Goal: Complete application form

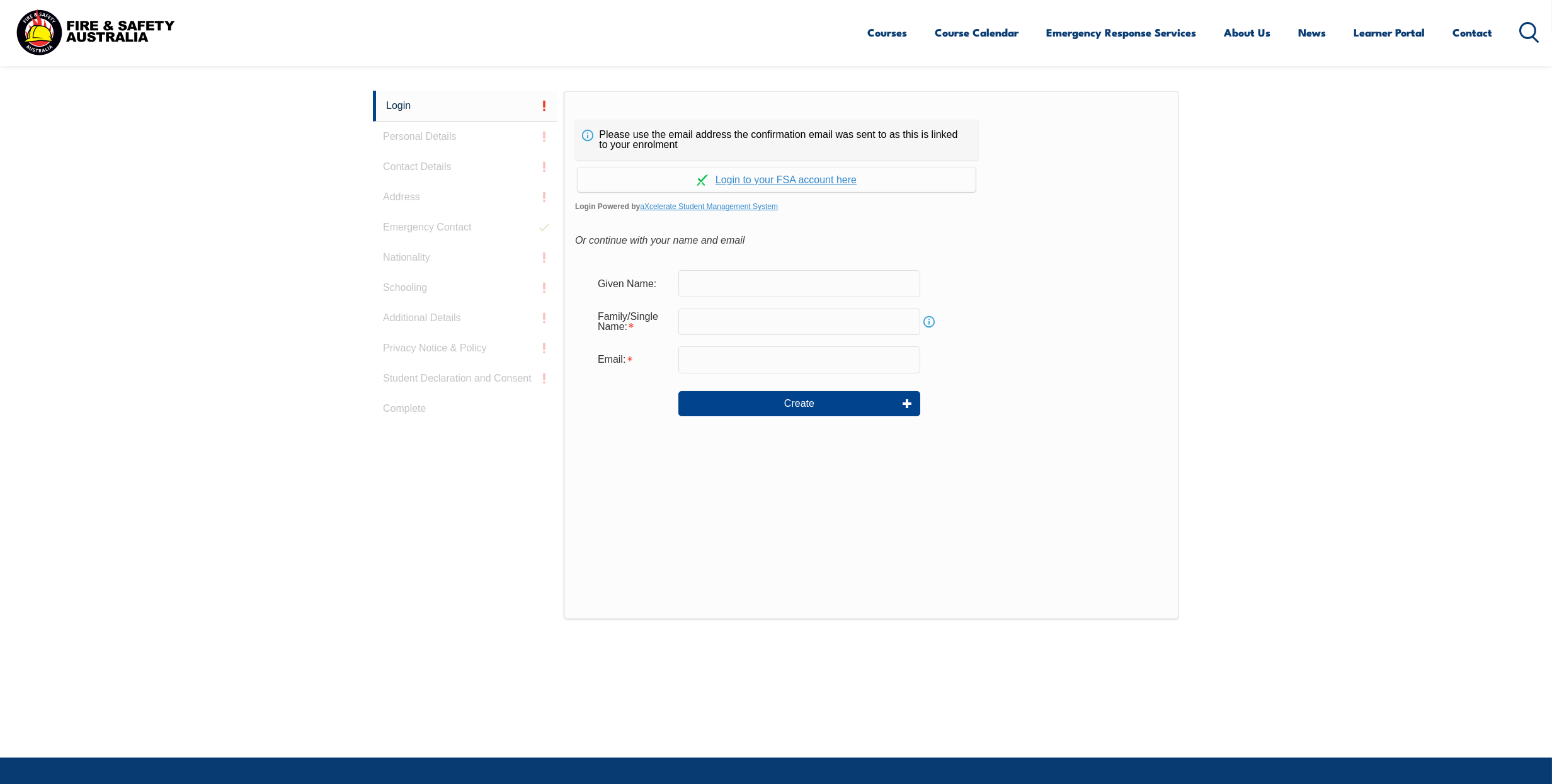
scroll to position [335, 0]
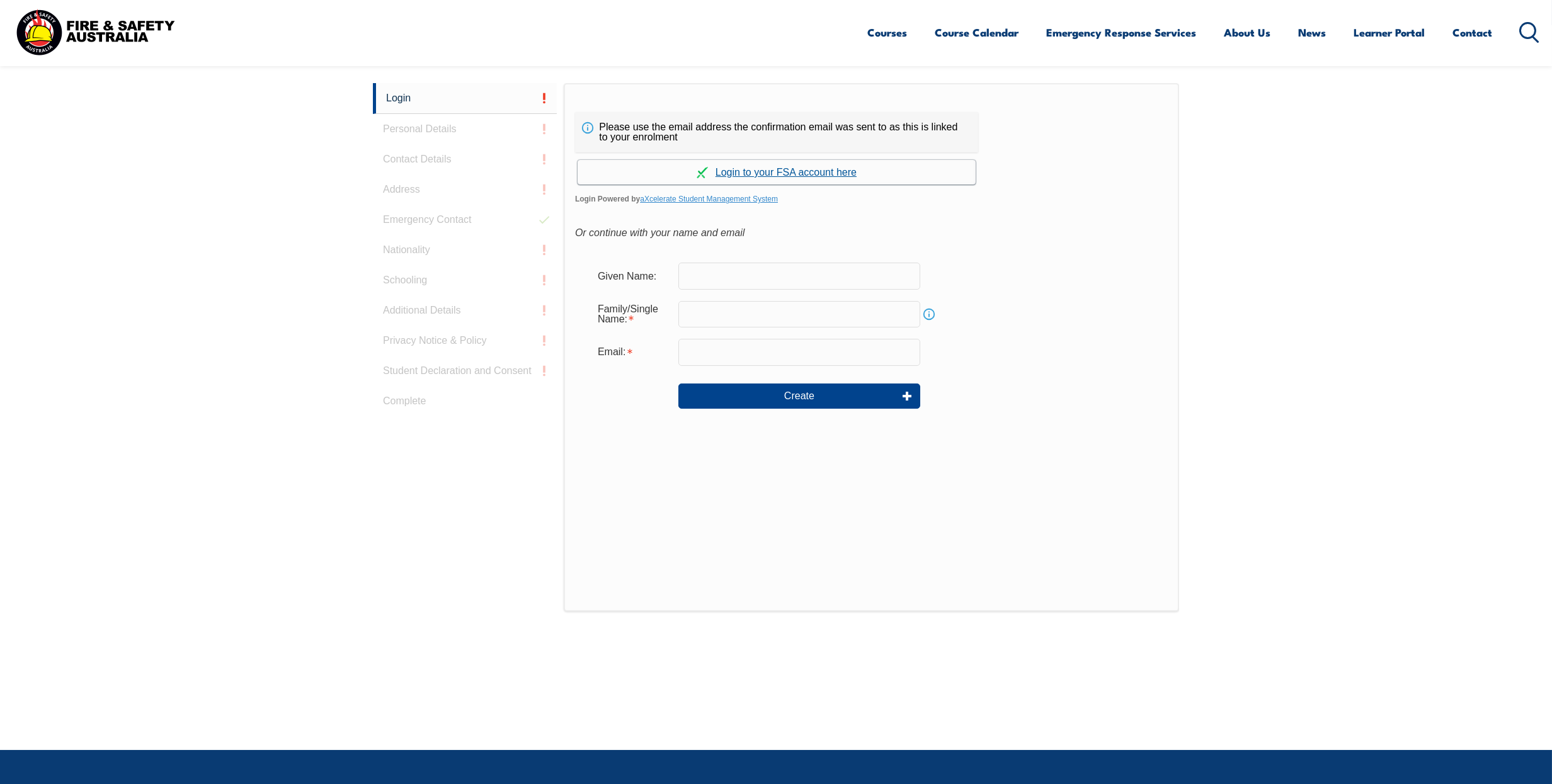
click at [774, 169] on link "Continue with aXcelerate" at bounding box center [777, 172] width 398 height 25
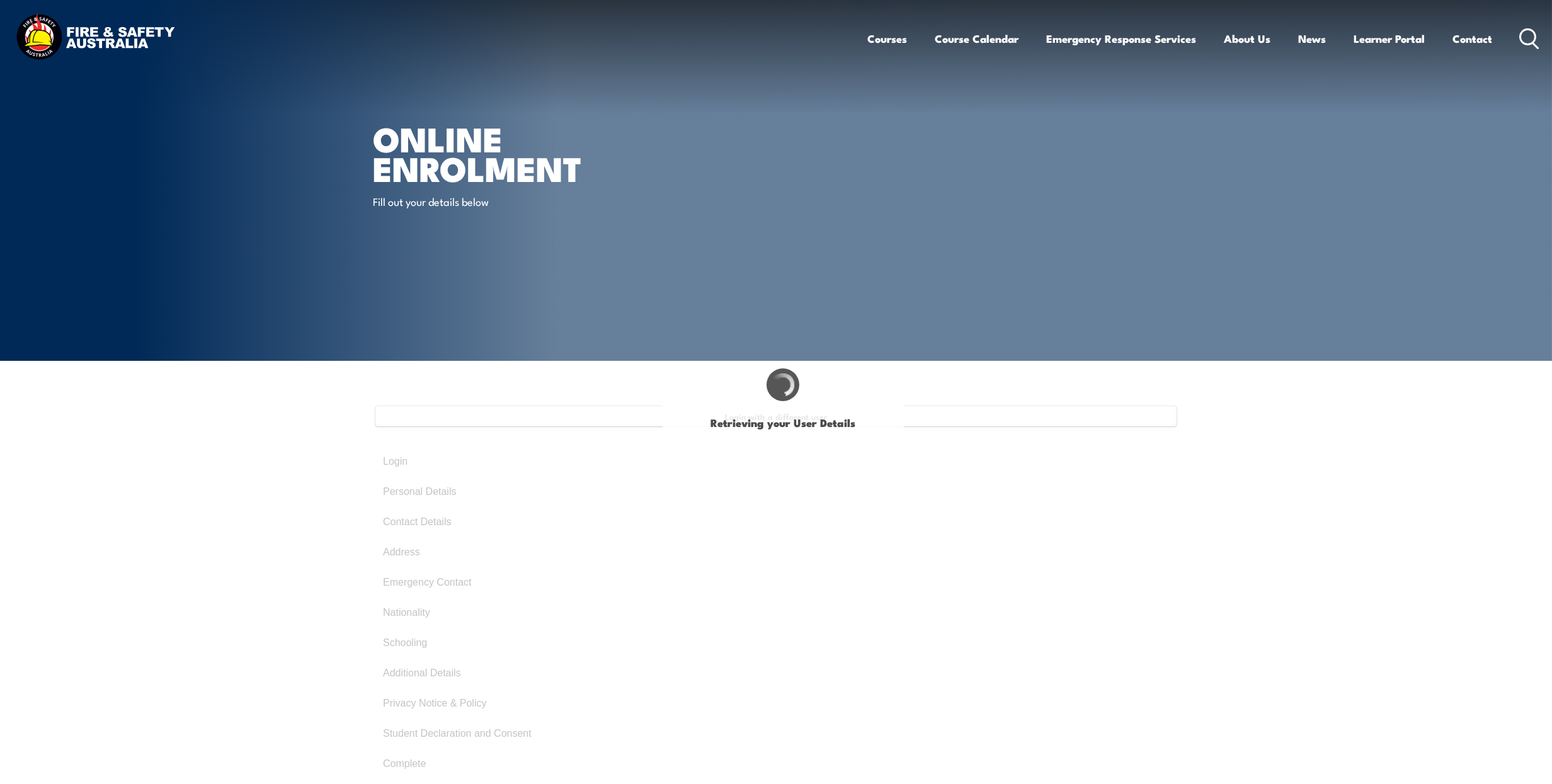
select select "Mr"
type input "[PERSON_NAME]"
type input "[DATE]"
type input "6FGWUCTHLF"
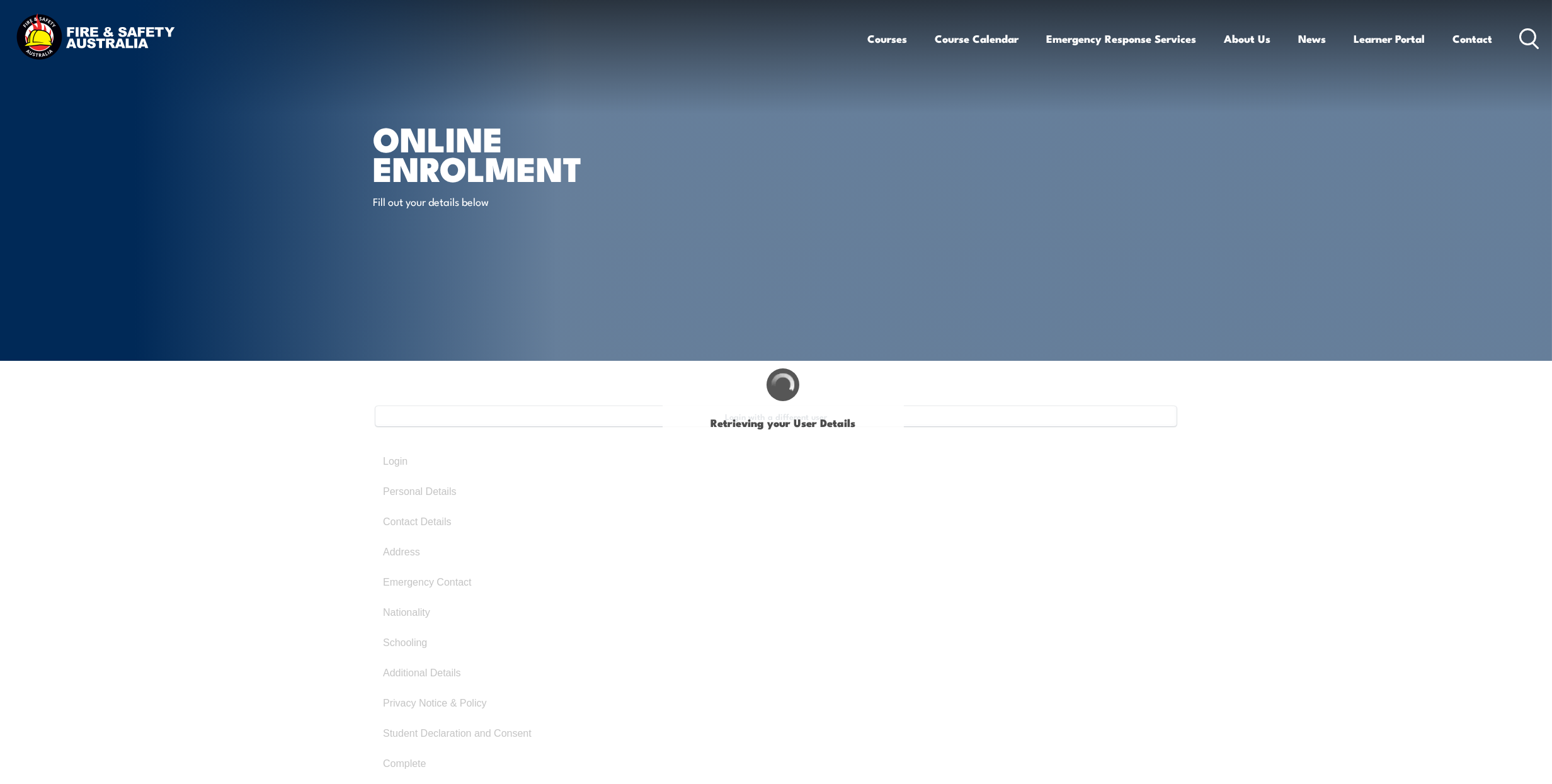
select select "M"
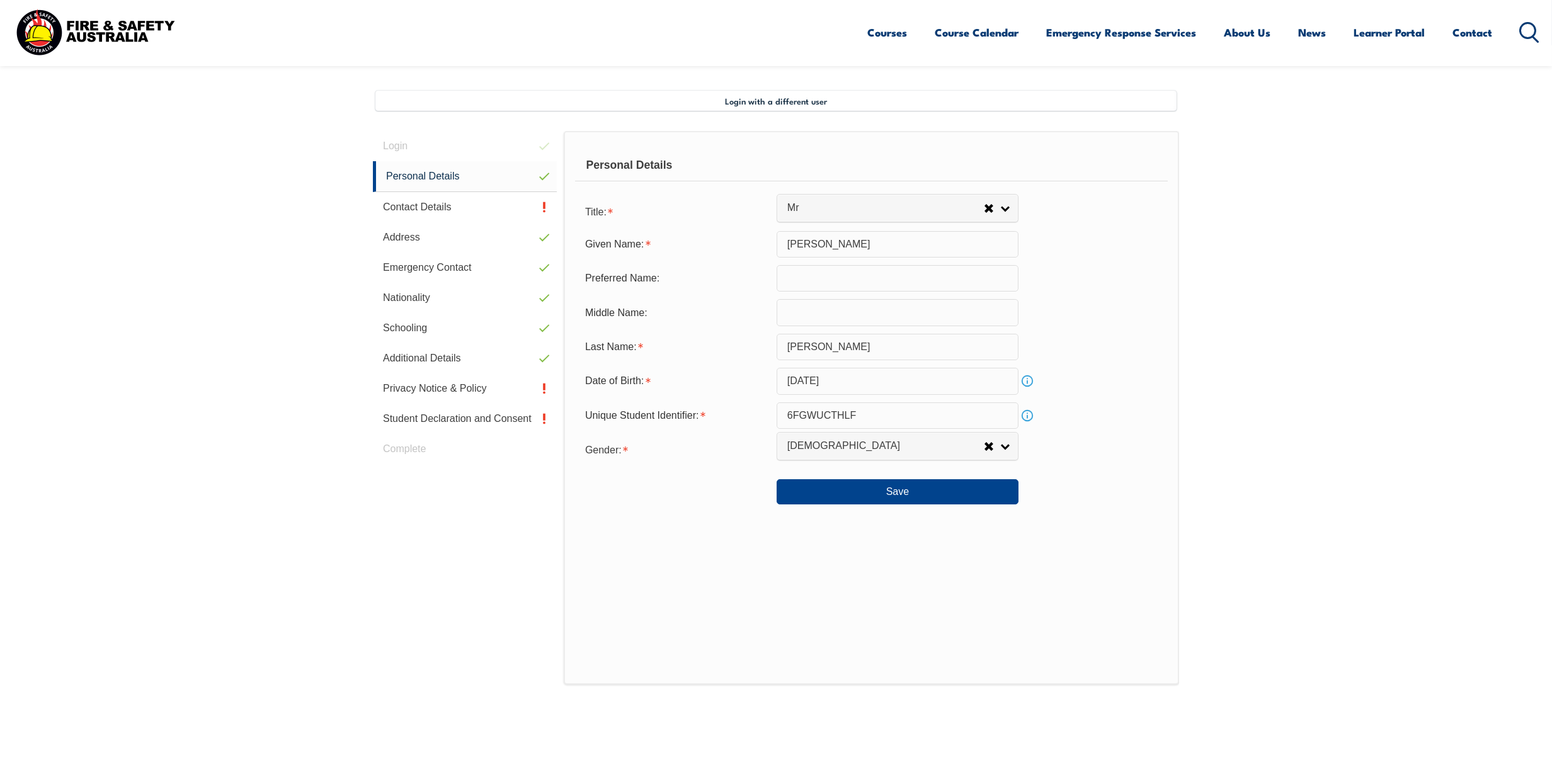
scroll to position [342, 0]
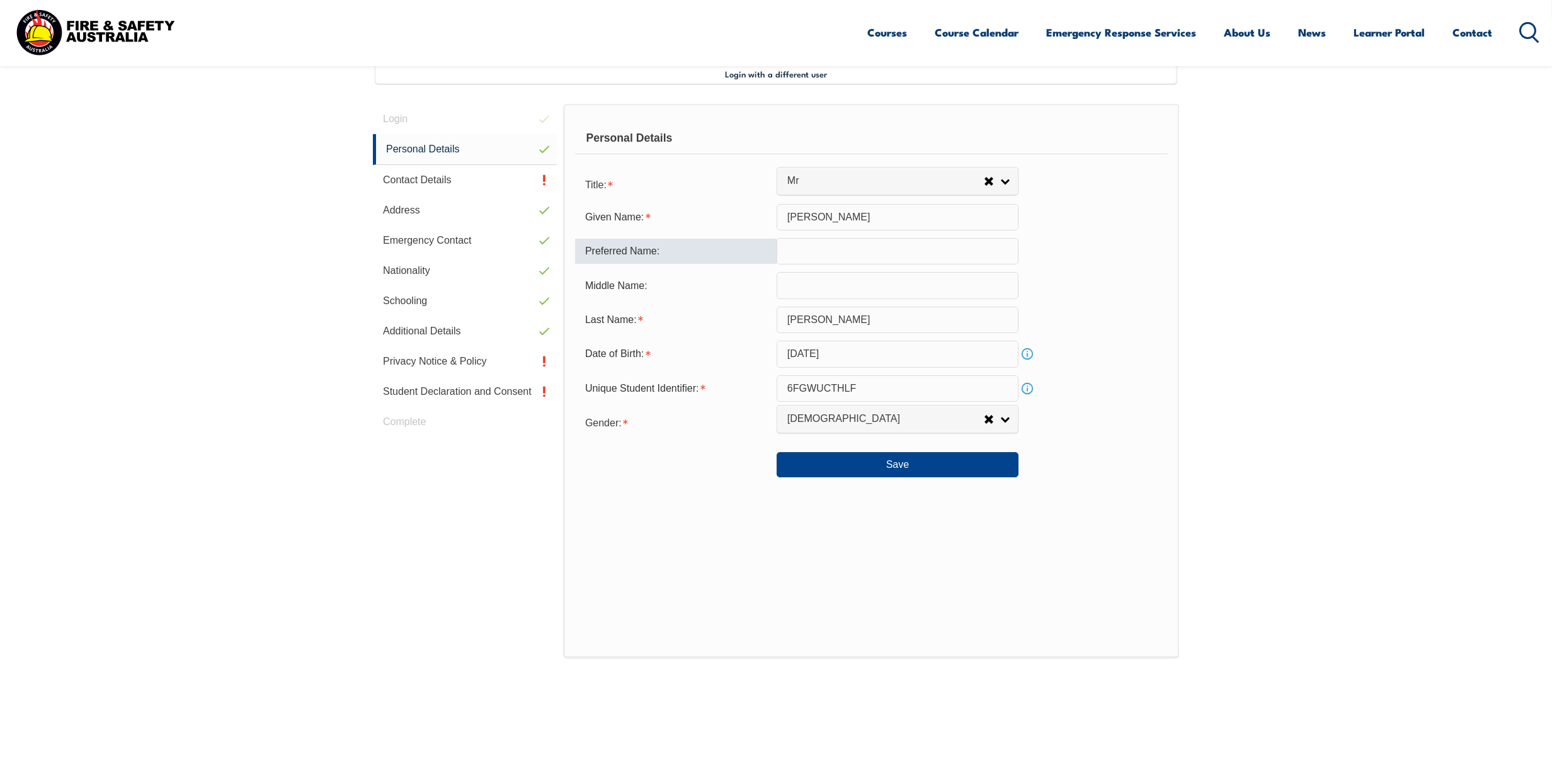
click at [800, 250] on input "text" at bounding box center [897, 251] width 242 height 27
type input "[PERSON_NAME]"
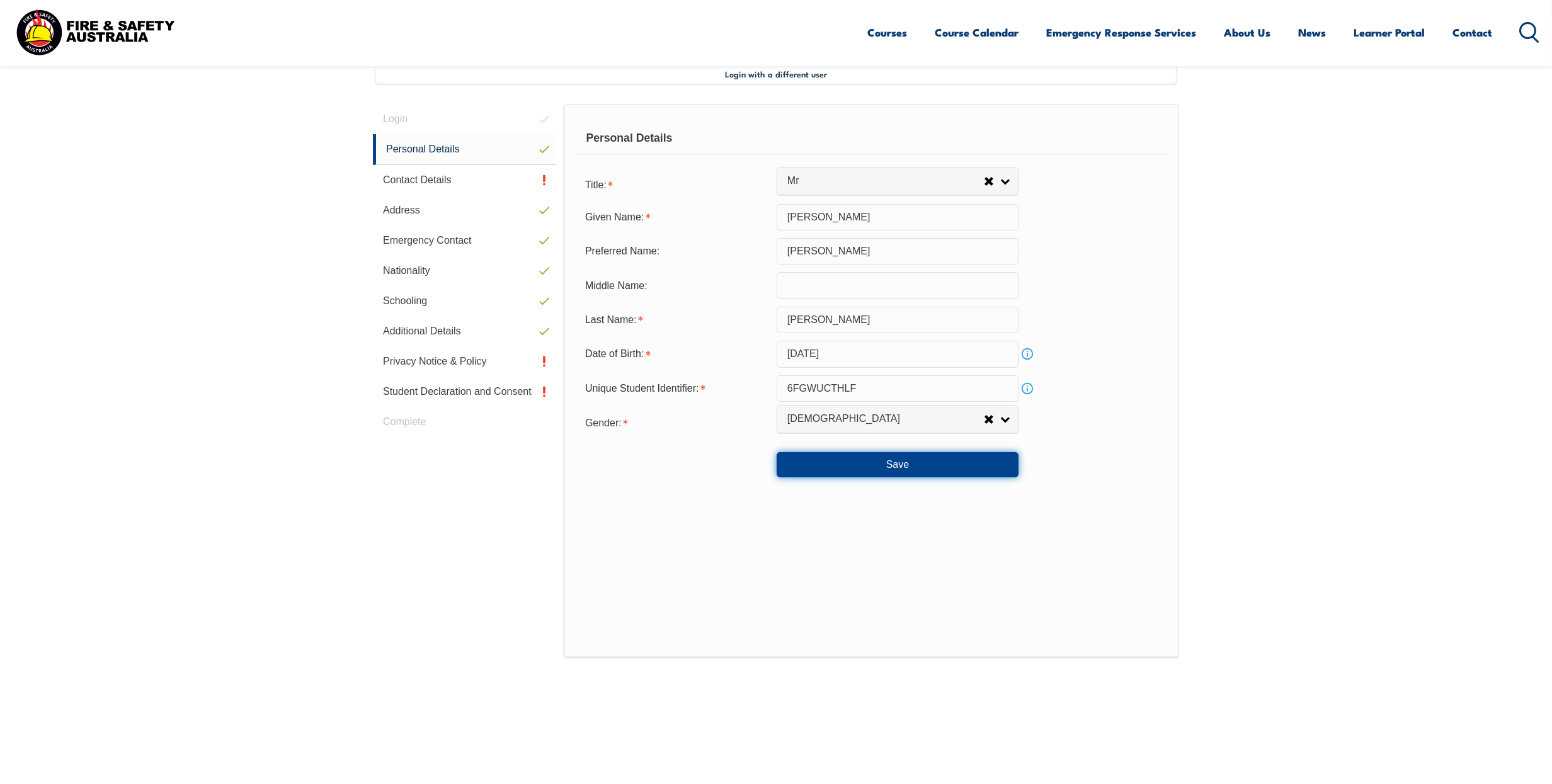
click at [886, 466] on button "Save" at bounding box center [897, 464] width 242 height 25
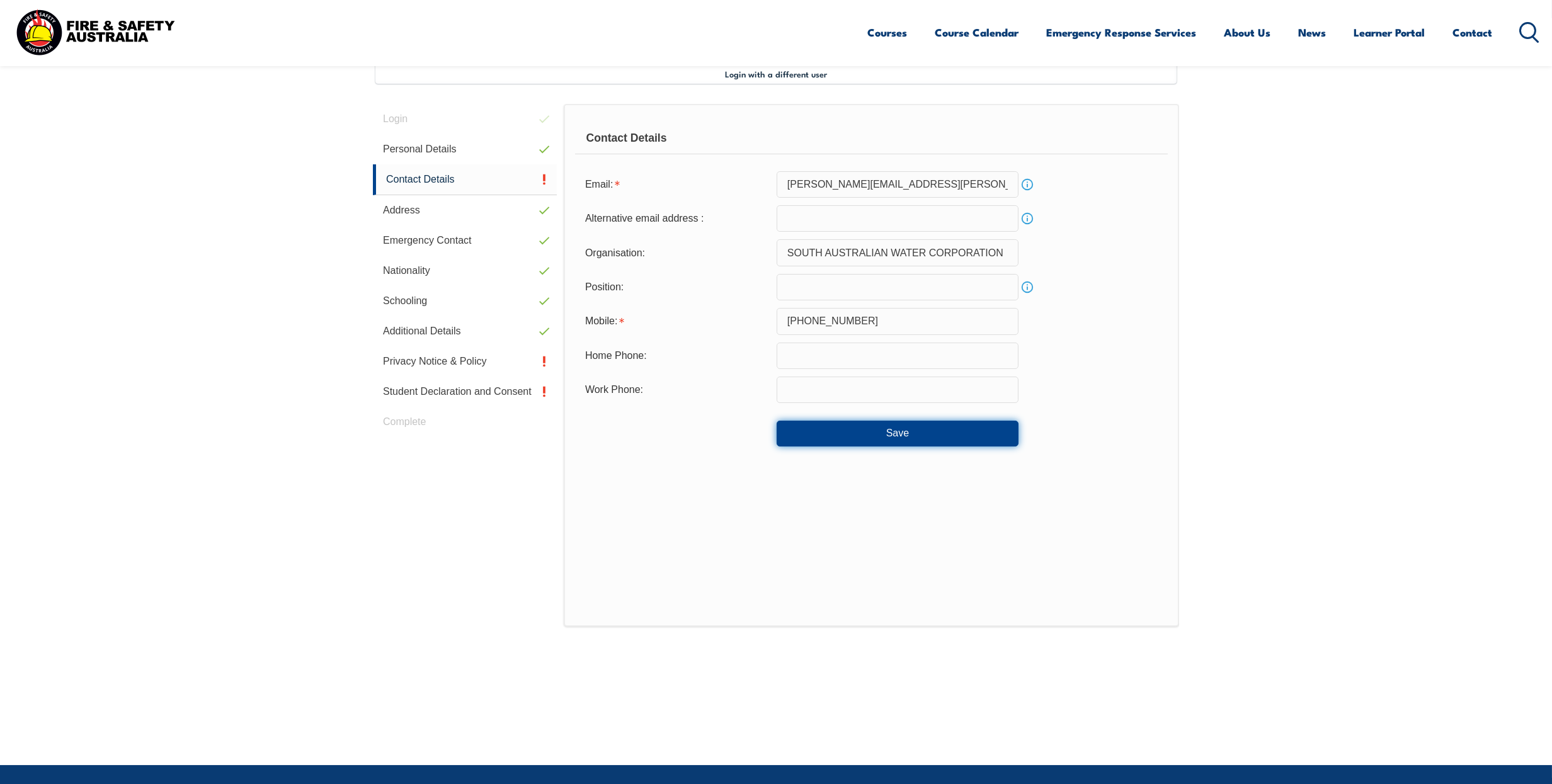
click at [900, 435] on button "Save" at bounding box center [897, 433] width 242 height 25
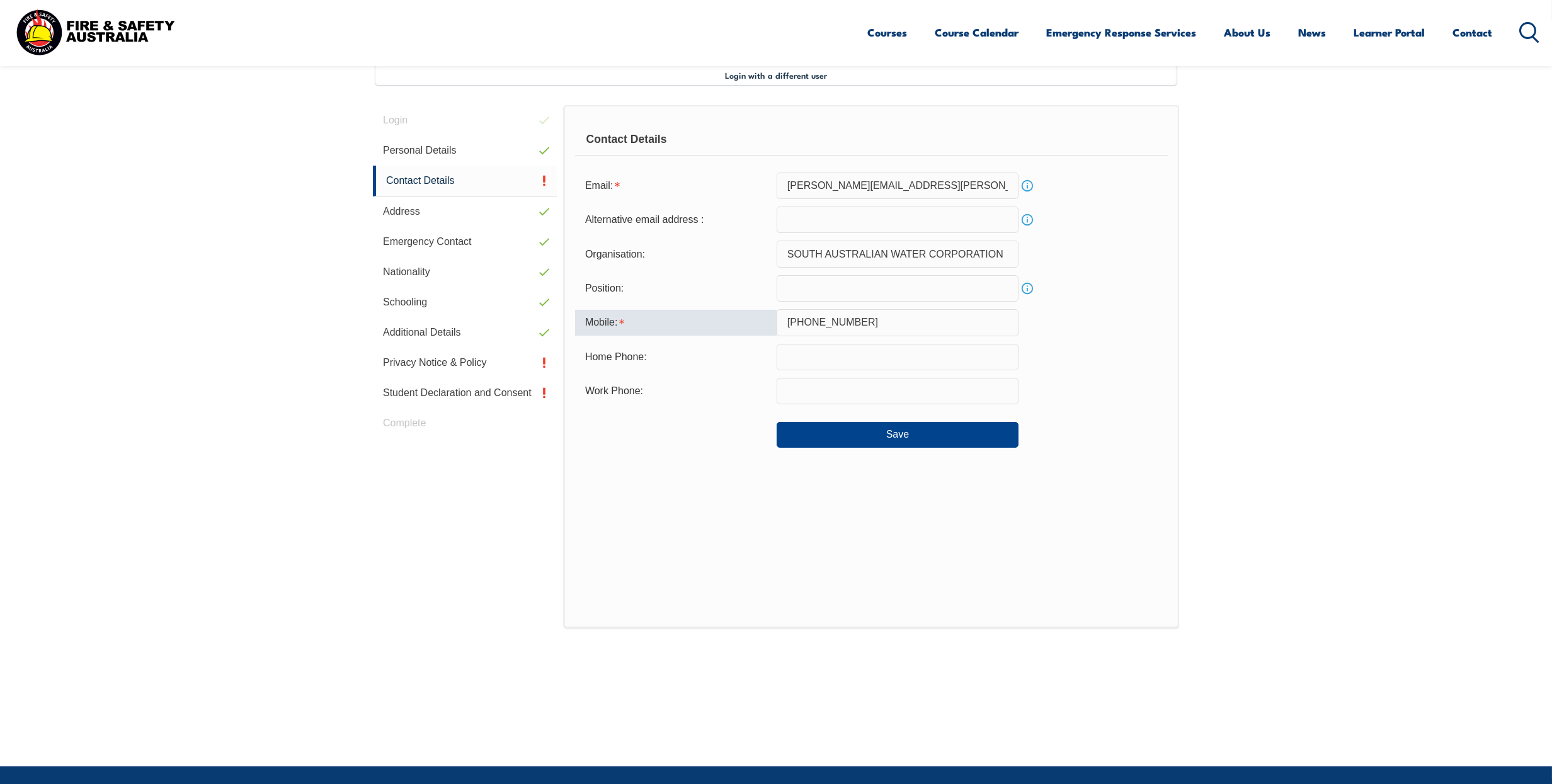
scroll to position [336, 0]
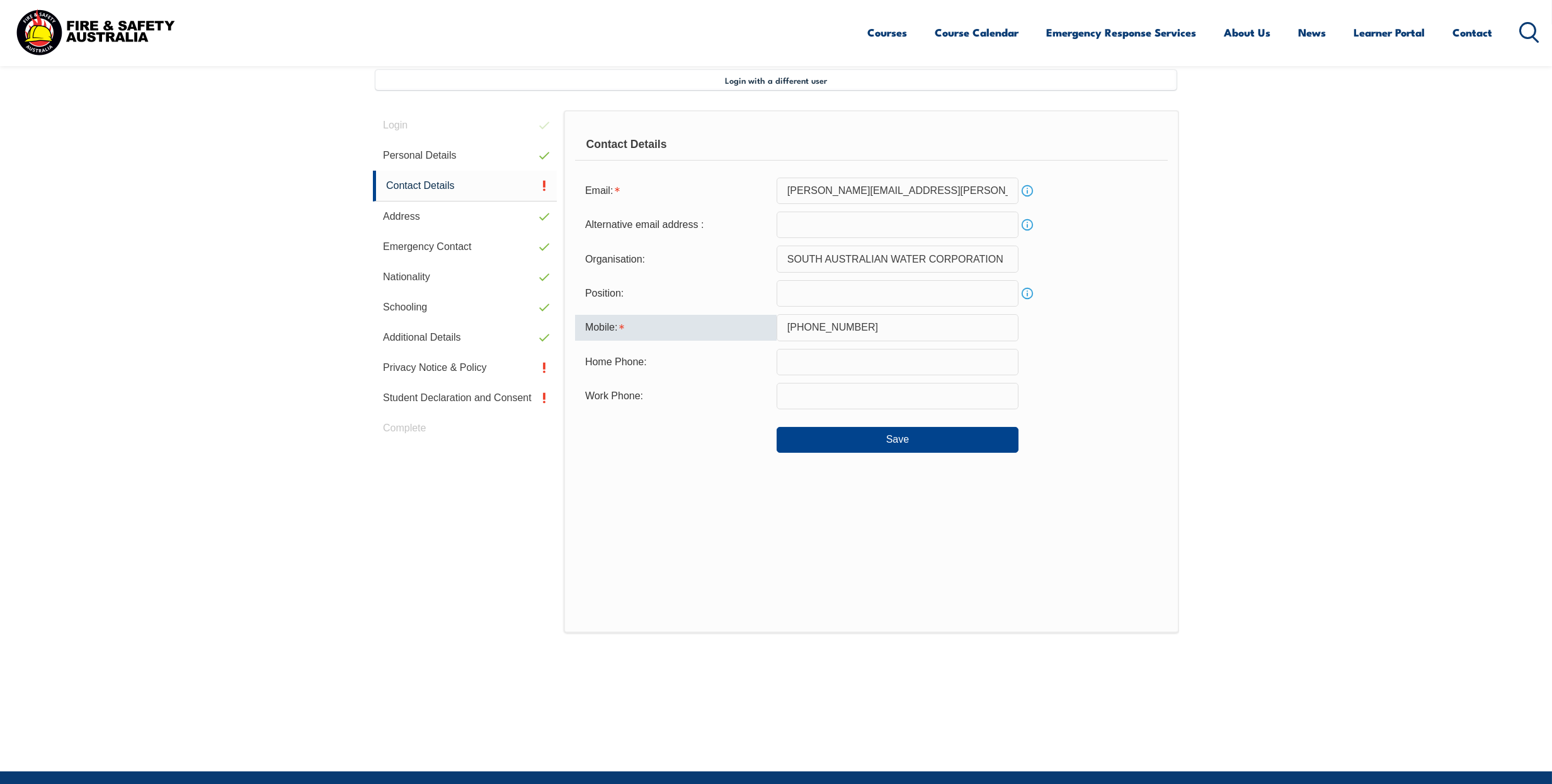
click at [807, 326] on input "[PHONE_NUMBER]" at bounding box center [897, 327] width 242 height 27
click at [863, 326] on input "[PHONE_NUMBER]" at bounding box center [897, 327] width 242 height 27
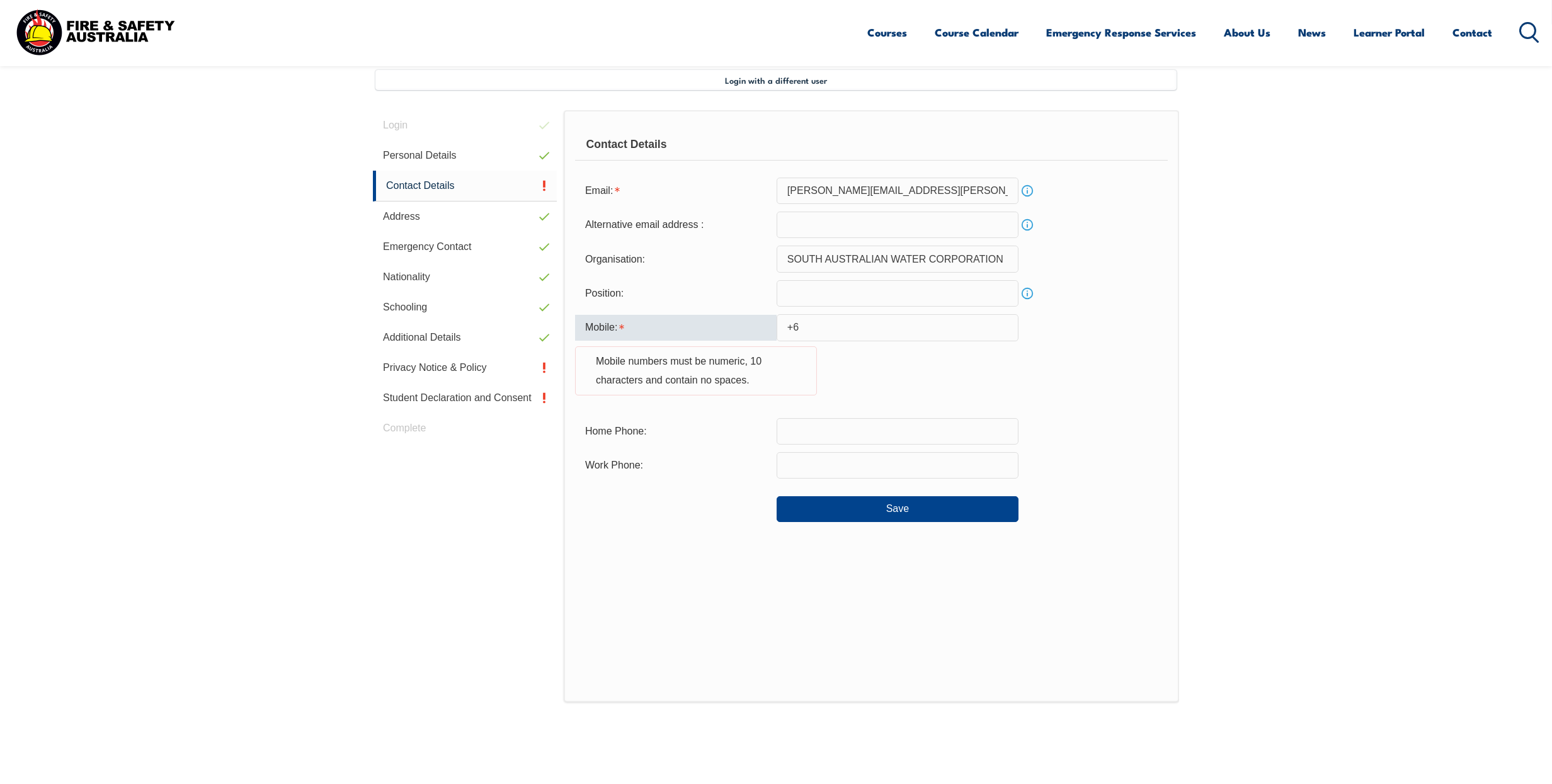
type input "+"
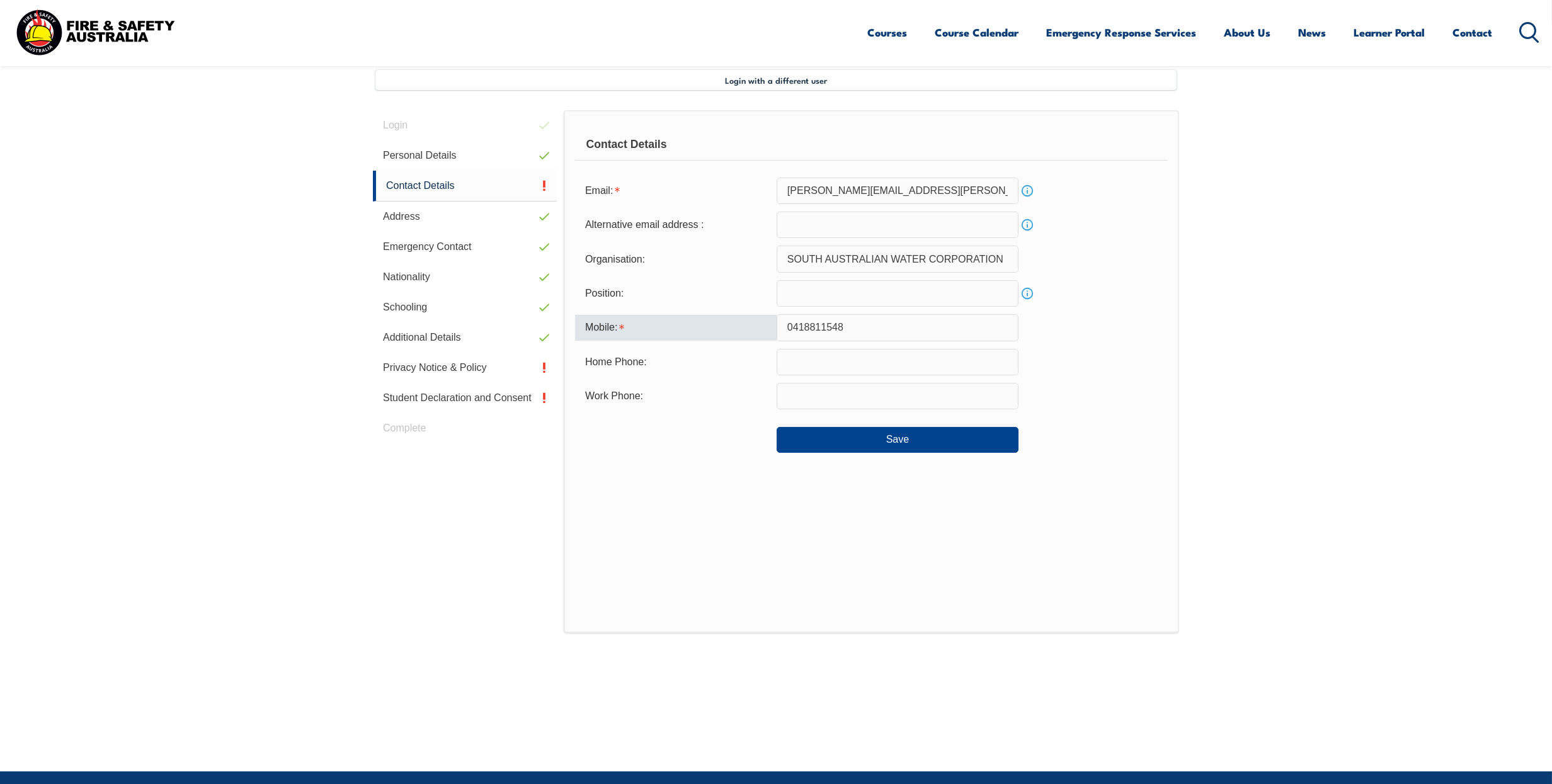
type input "0418811548"
click at [887, 480] on div "Contact Details Email: [PERSON_NAME][EMAIL_ADDRESS][PERSON_NAME][DOMAIN_NAME] I…" at bounding box center [871, 372] width 615 height 523
click at [900, 439] on button "Save" at bounding box center [897, 440] width 242 height 25
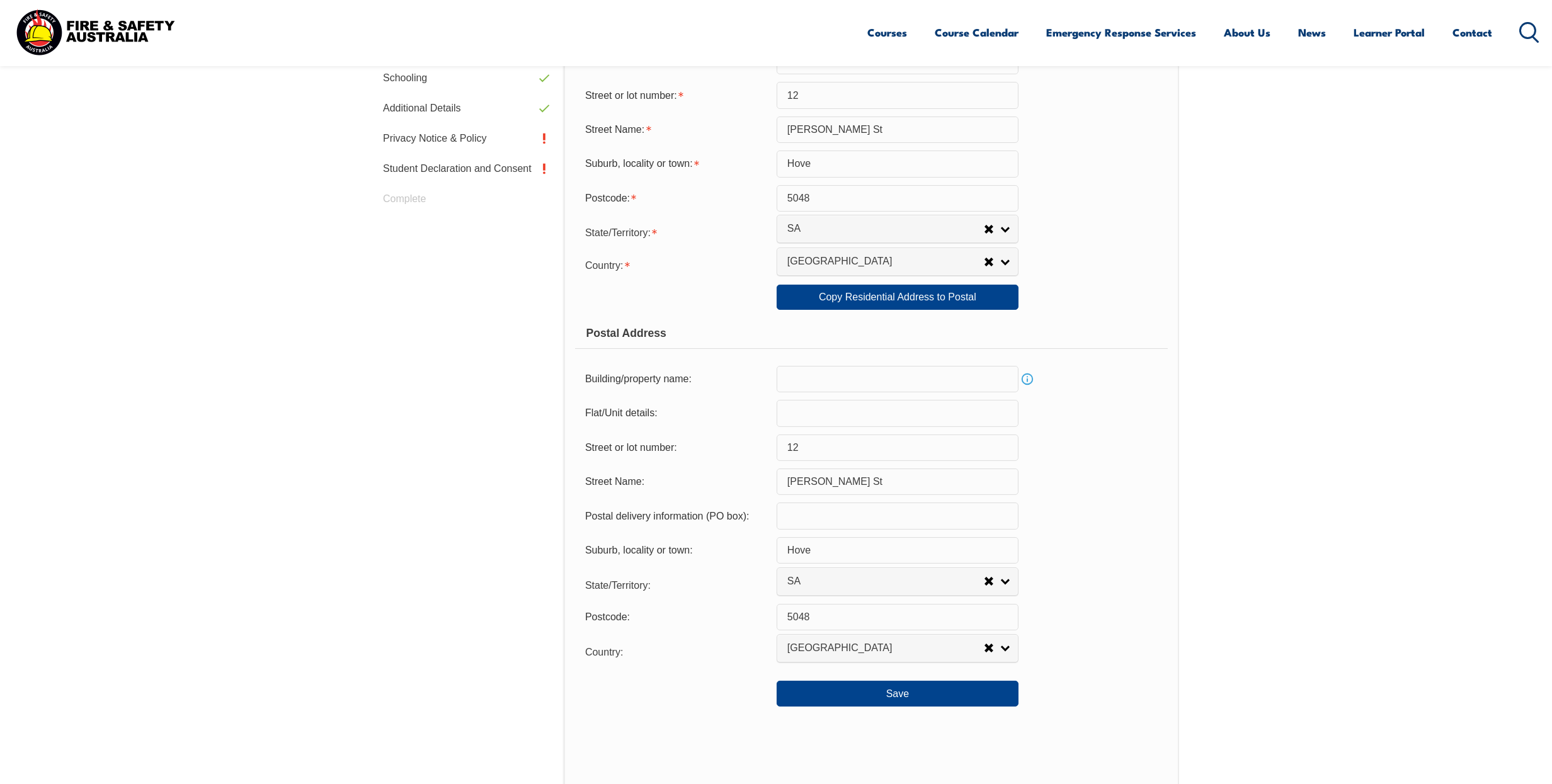
scroll to position [595, 0]
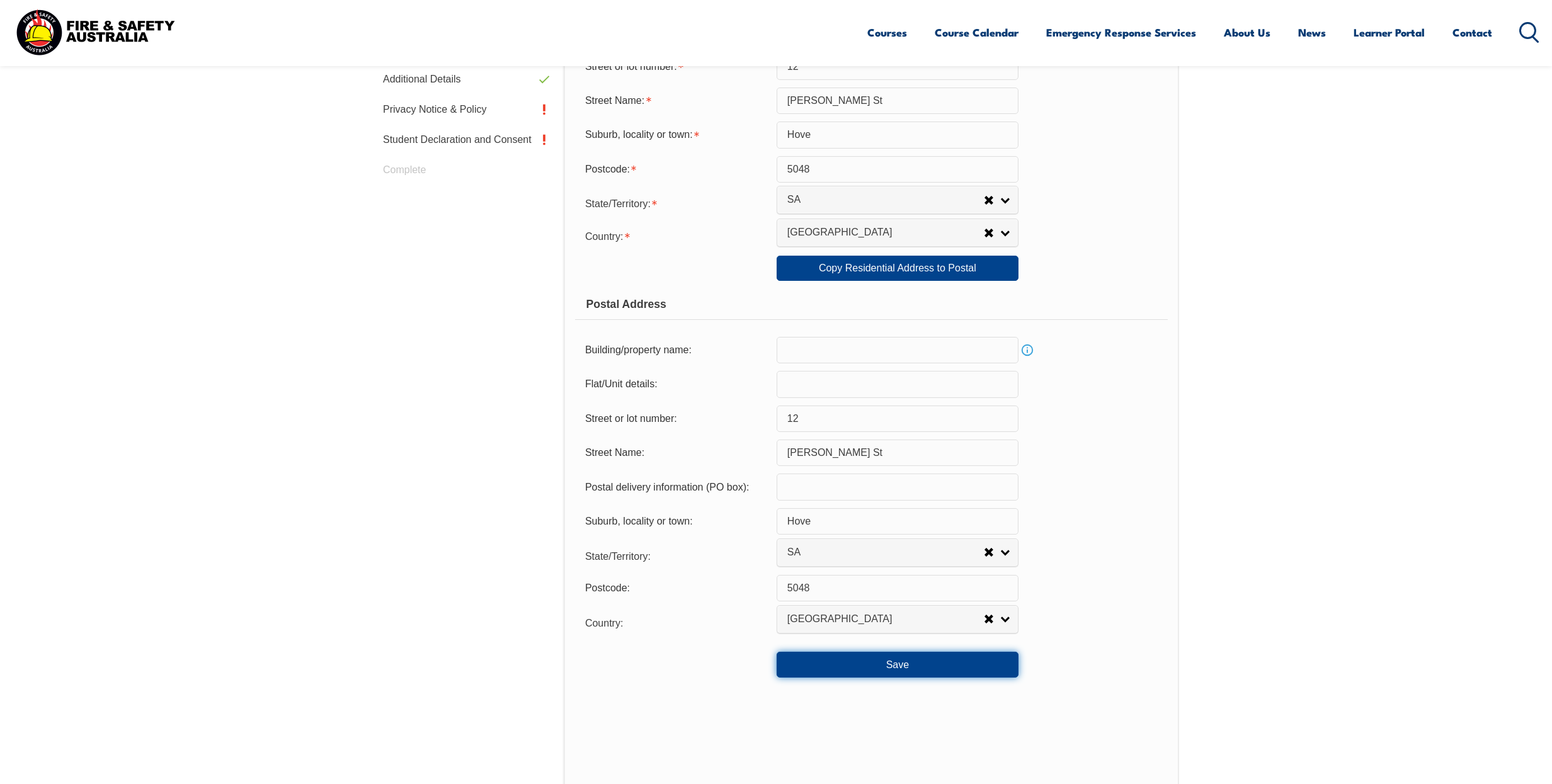
click at [890, 666] on button "Save" at bounding box center [897, 664] width 242 height 25
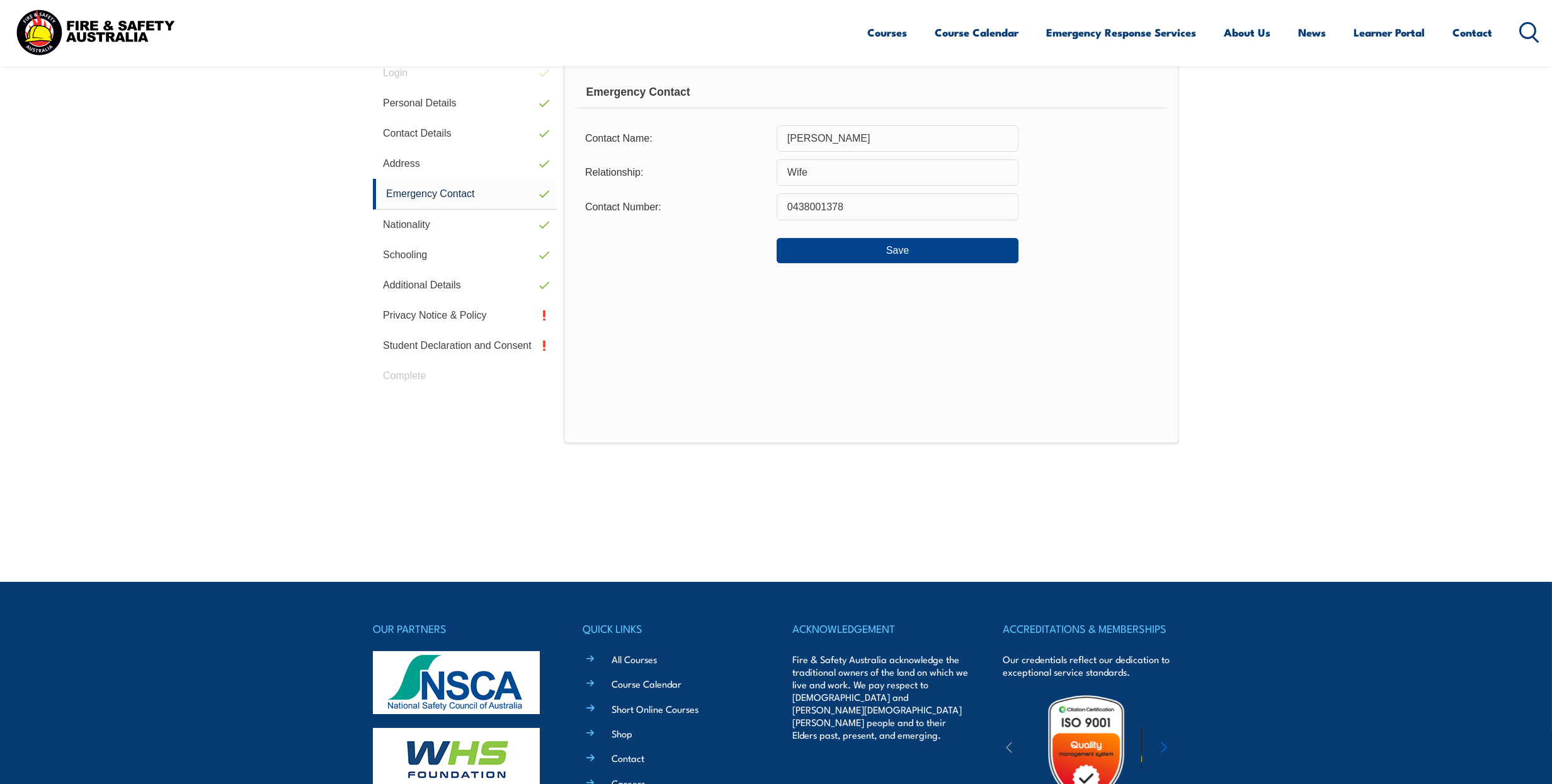
scroll to position [342, 0]
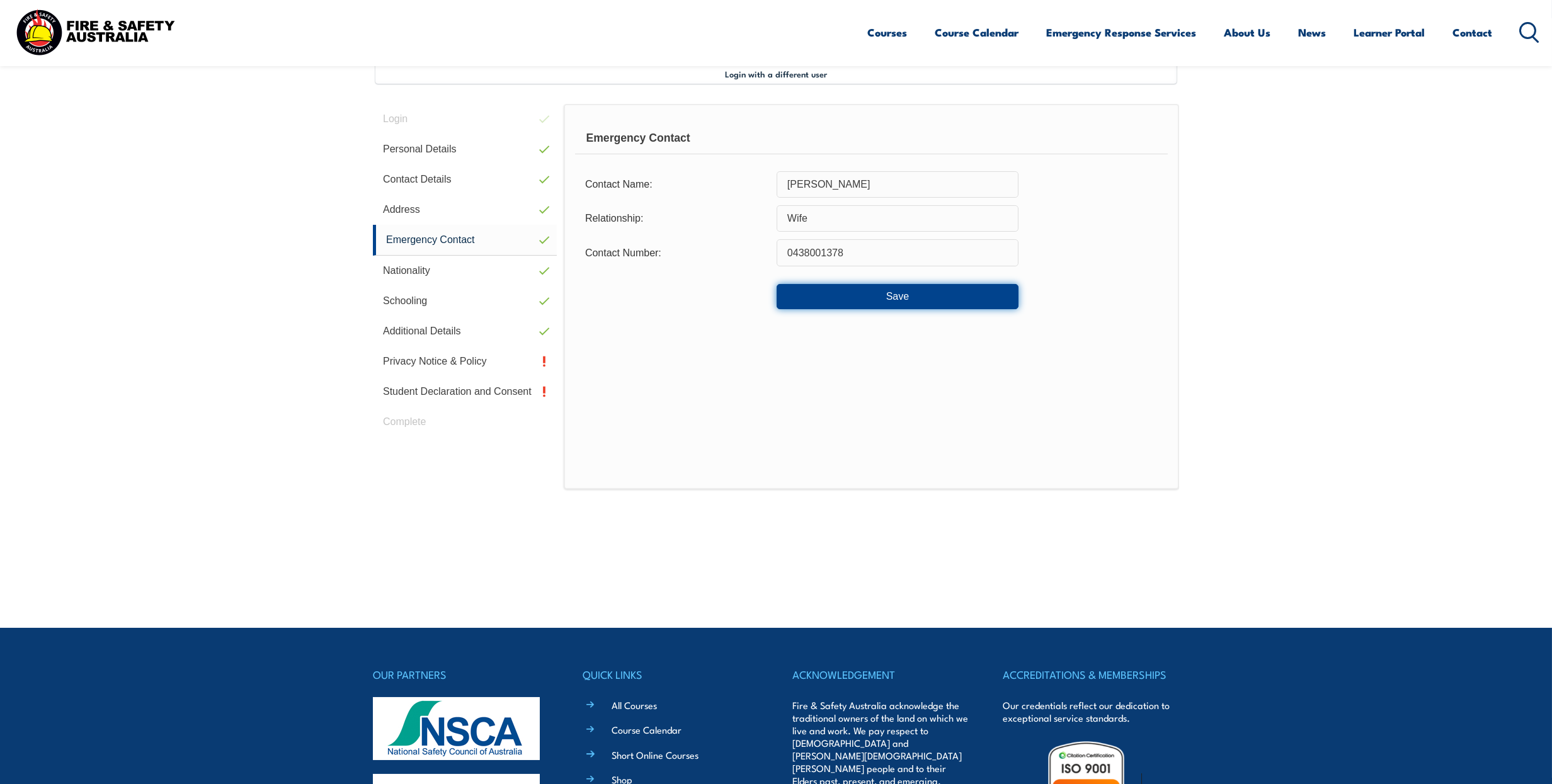
click at [899, 291] on button "Save" at bounding box center [897, 296] width 242 height 25
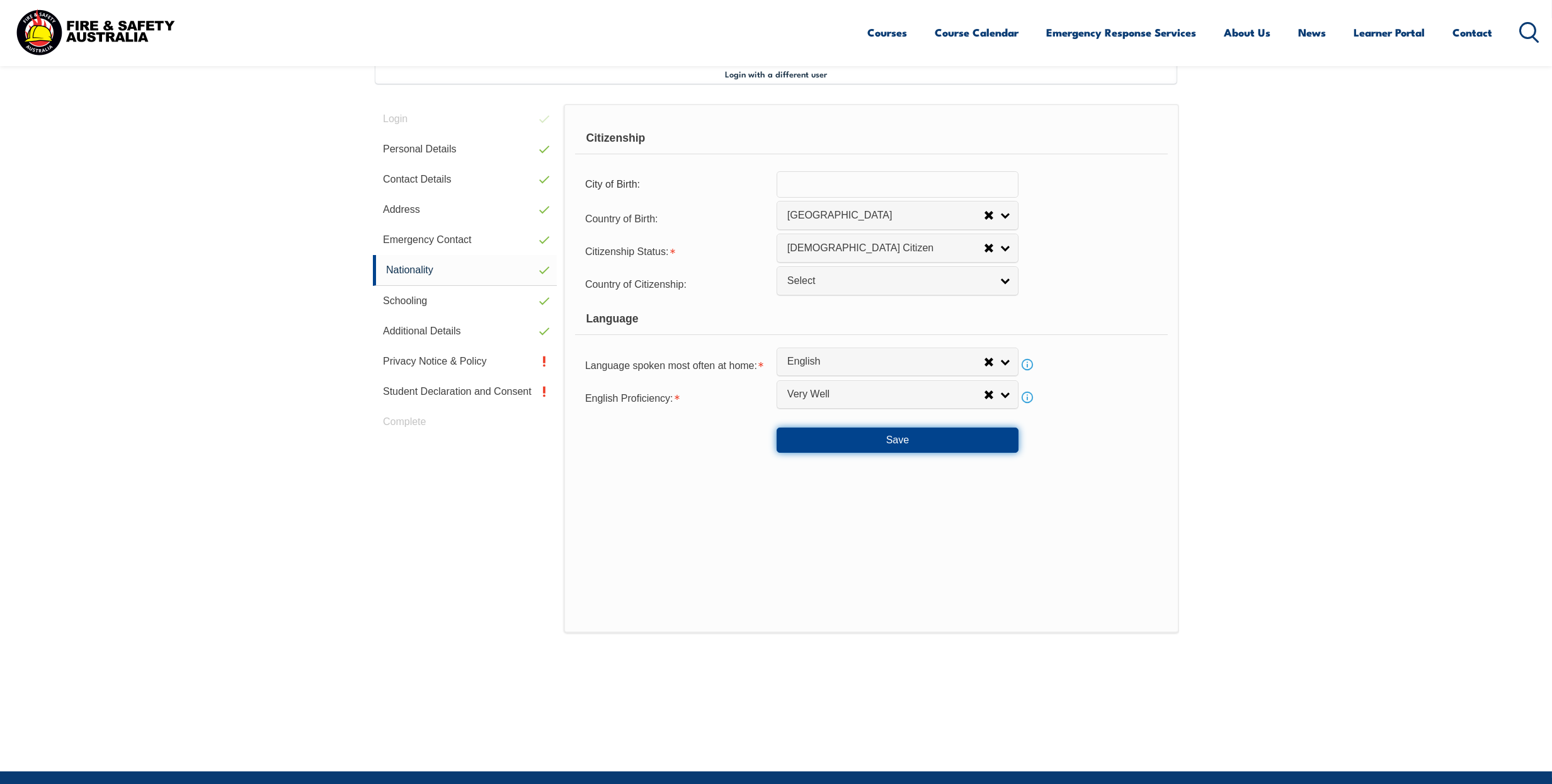
click at [890, 440] on button "Save" at bounding box center [897, 440] width 242 height 25
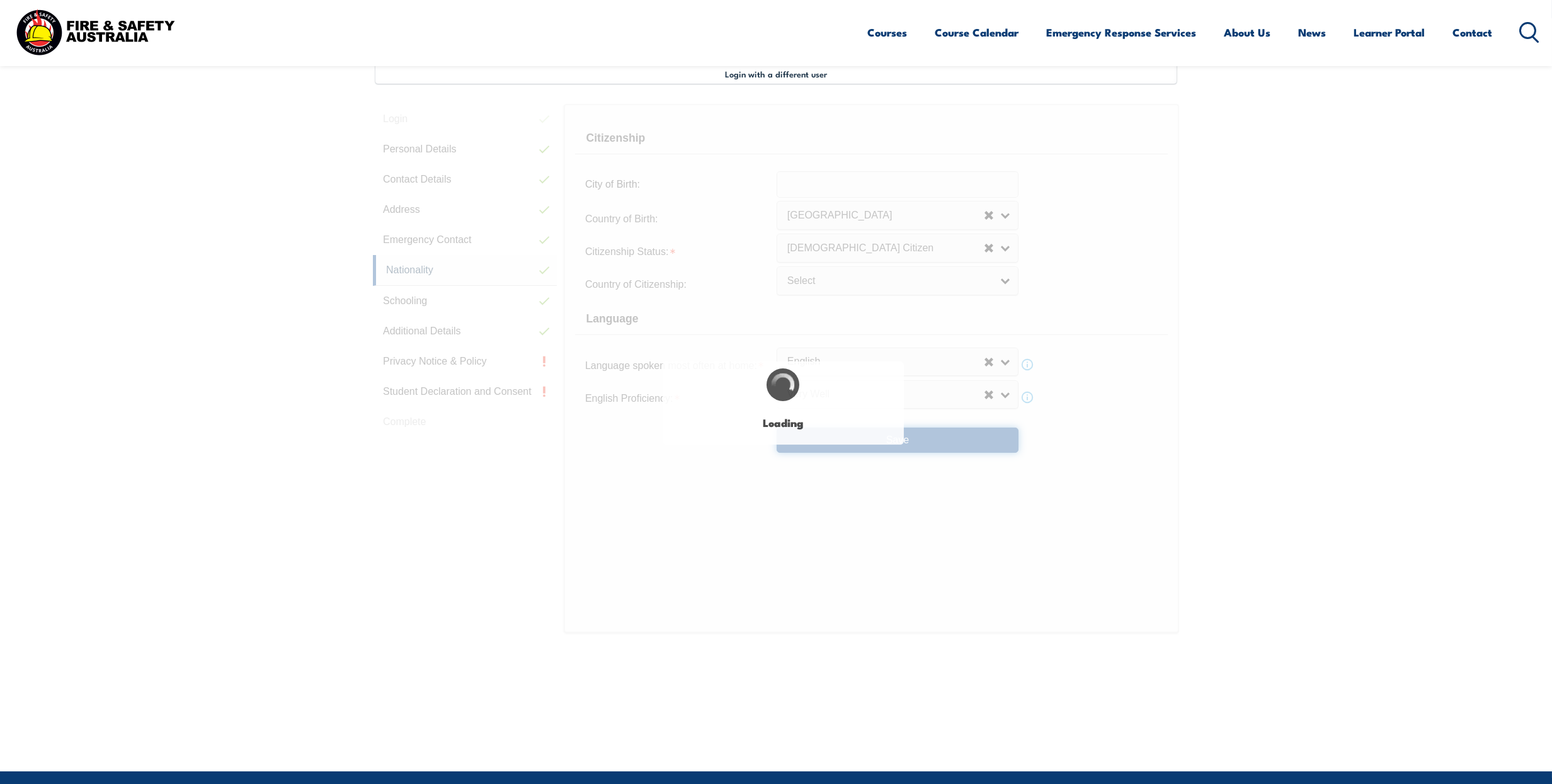
select select "true"
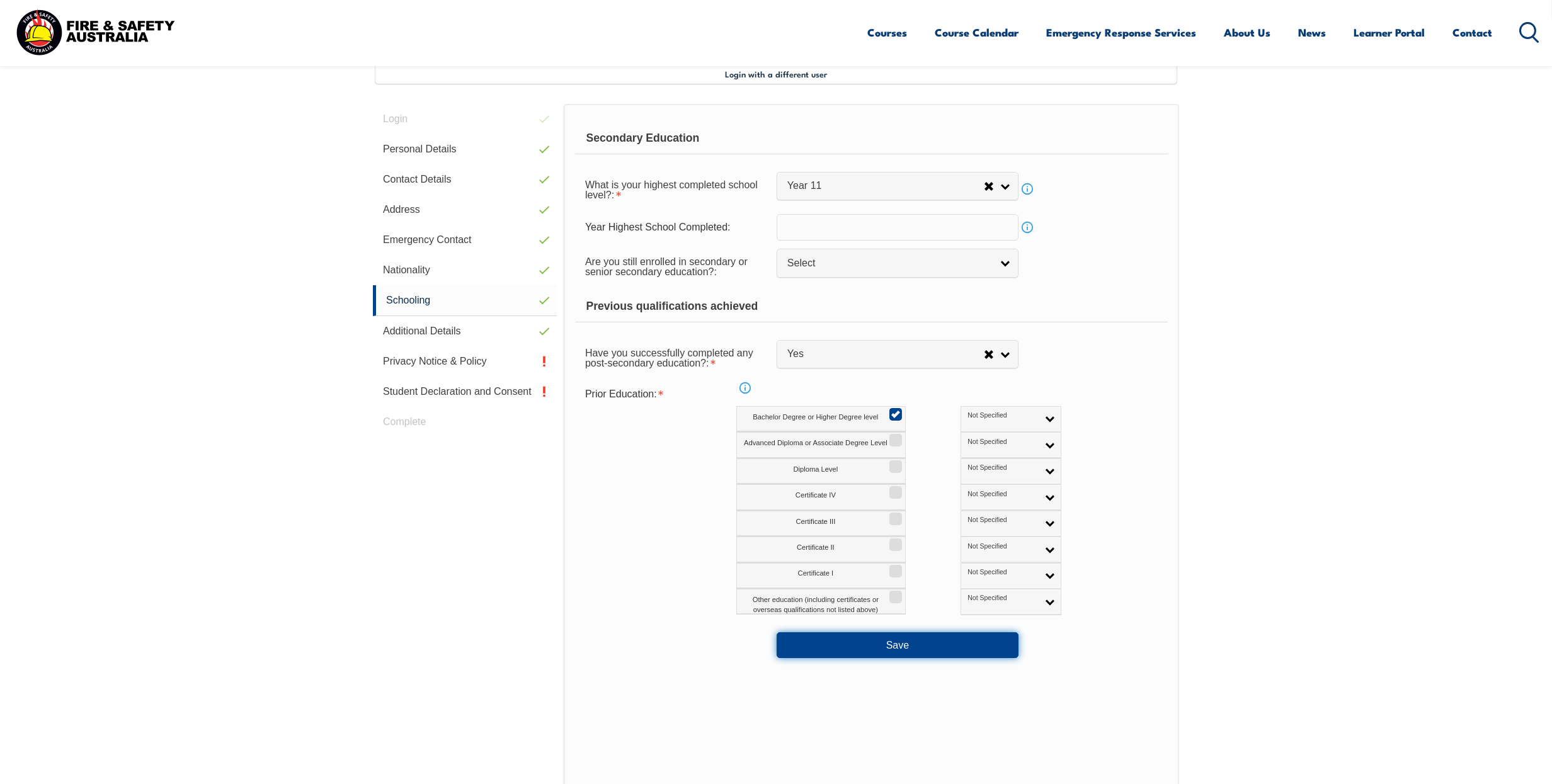
click at [891, 648] on button "Save" at bounding box center [897, 645] width 242 height 25
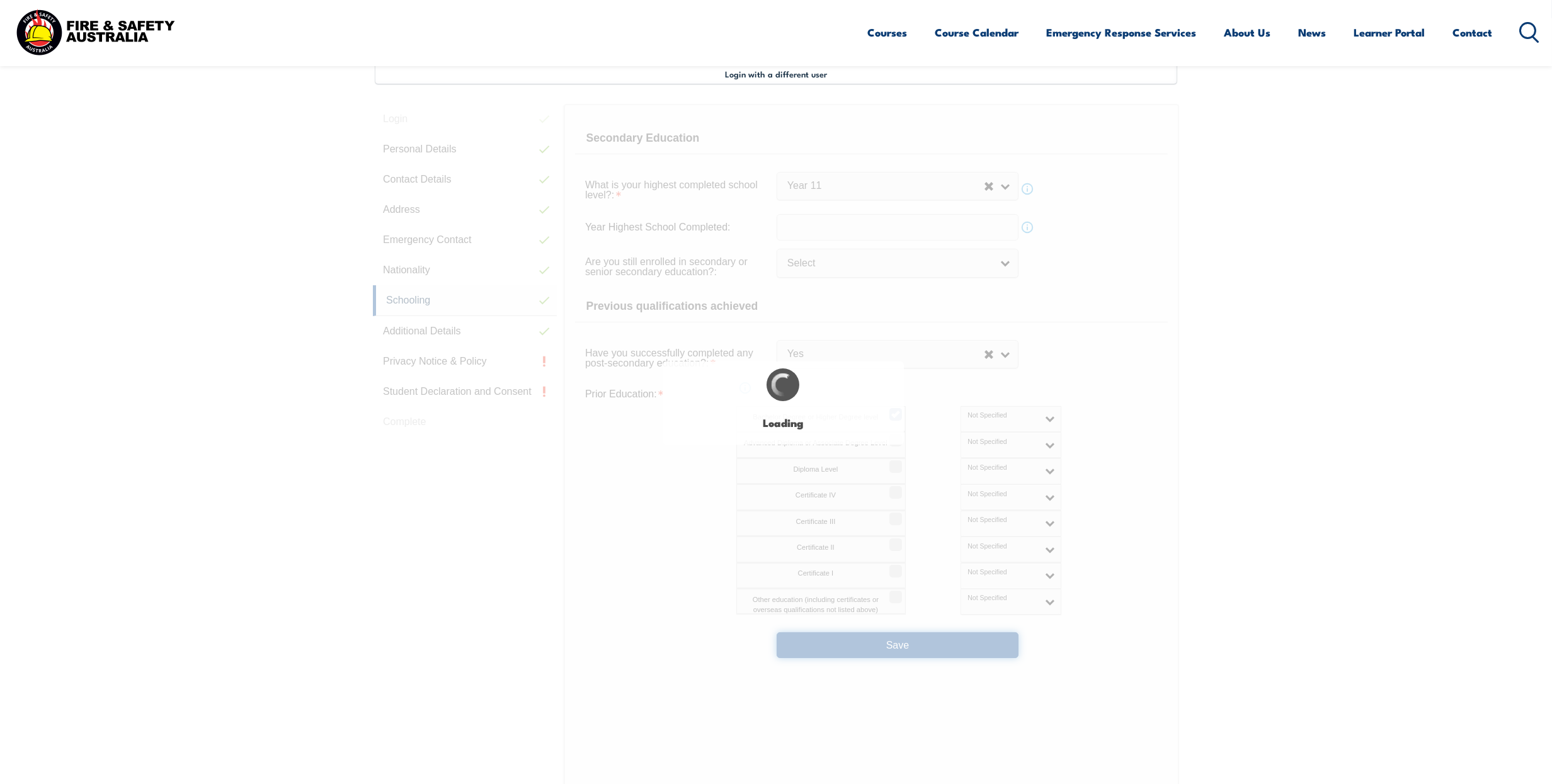
select select "false"
select select
select select "true"
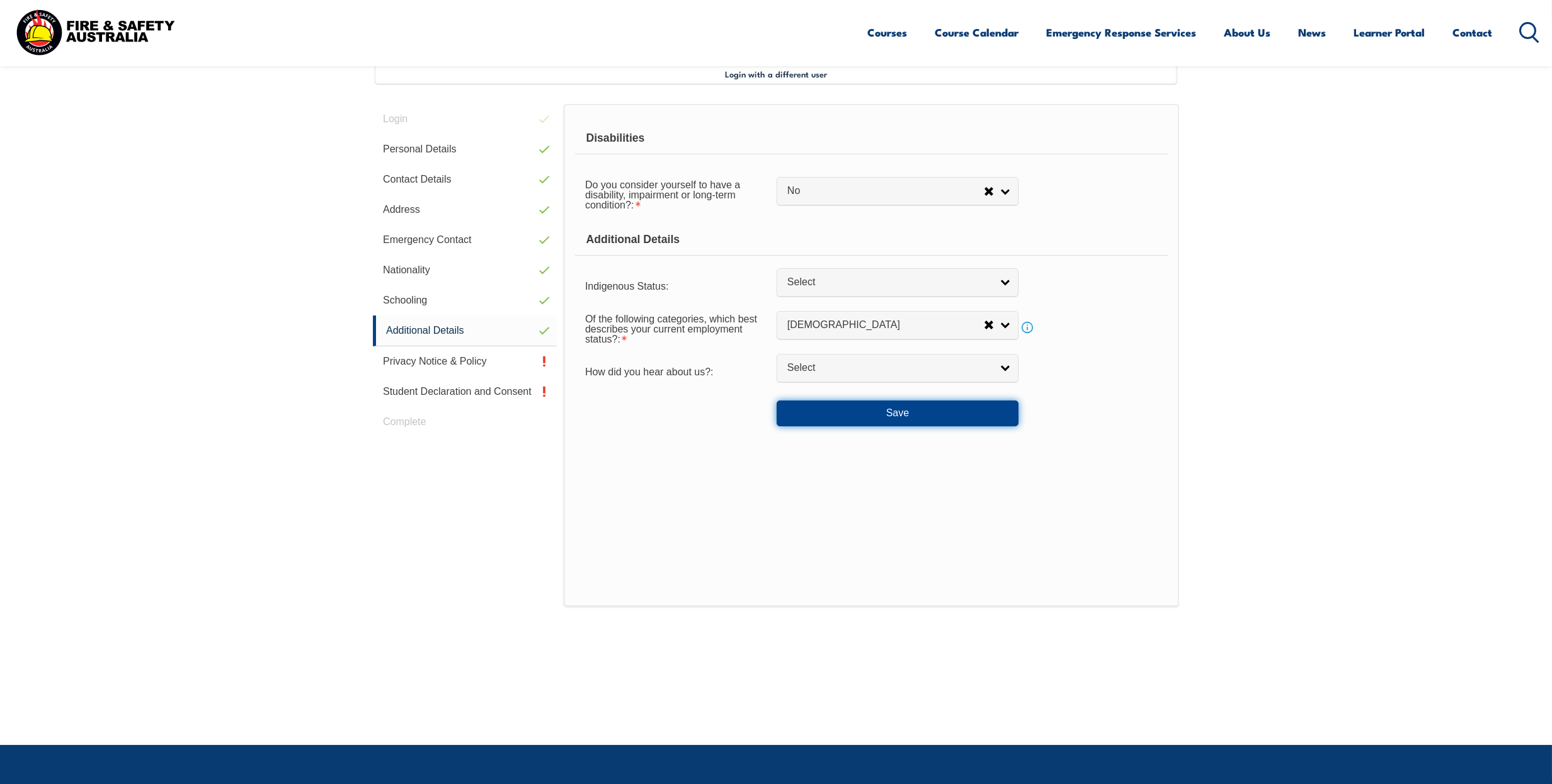
click at [909, 410] on button "Save" at bounding box center [897, 413] width 242 height 25
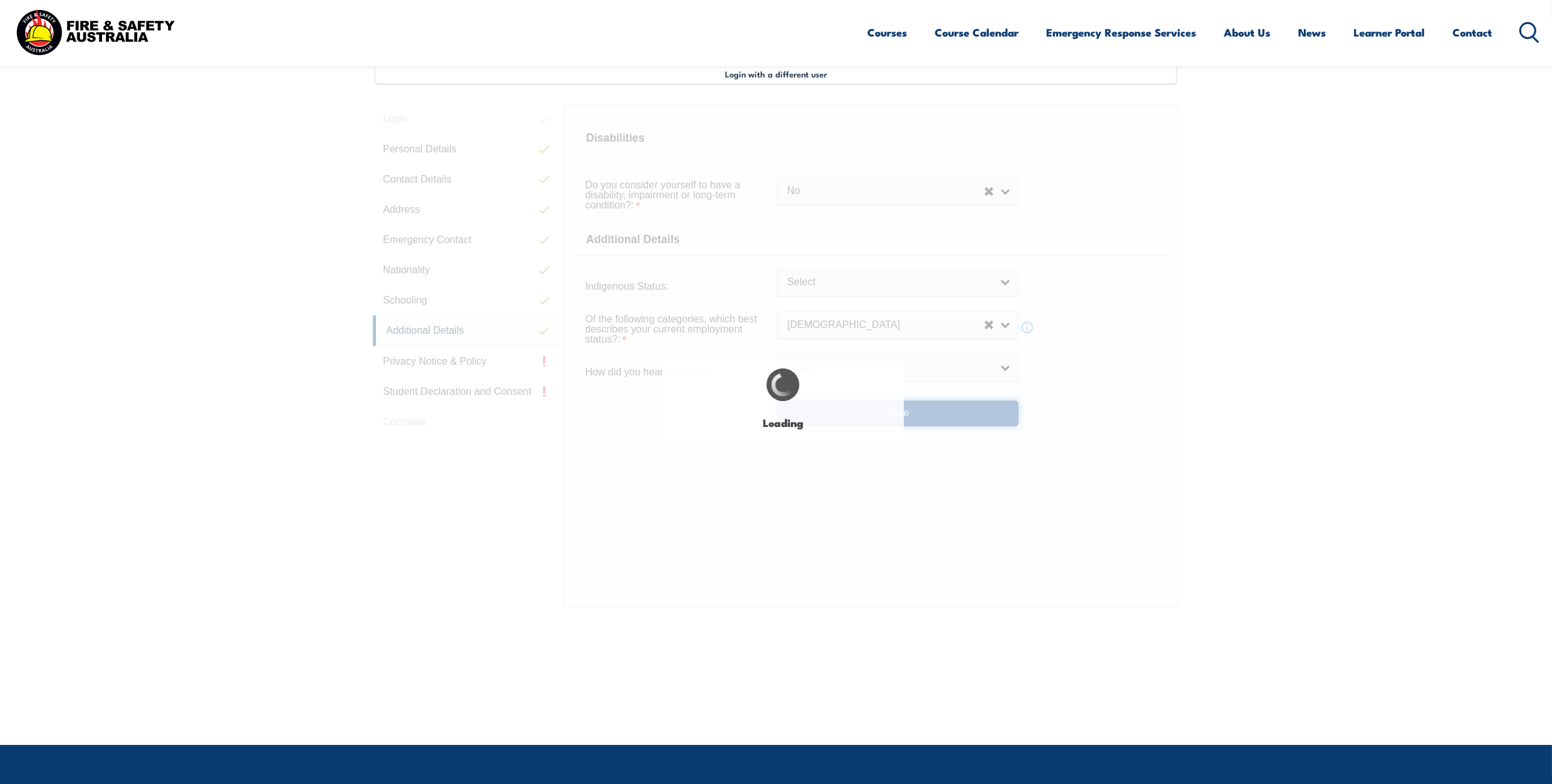
select select "false"
select select
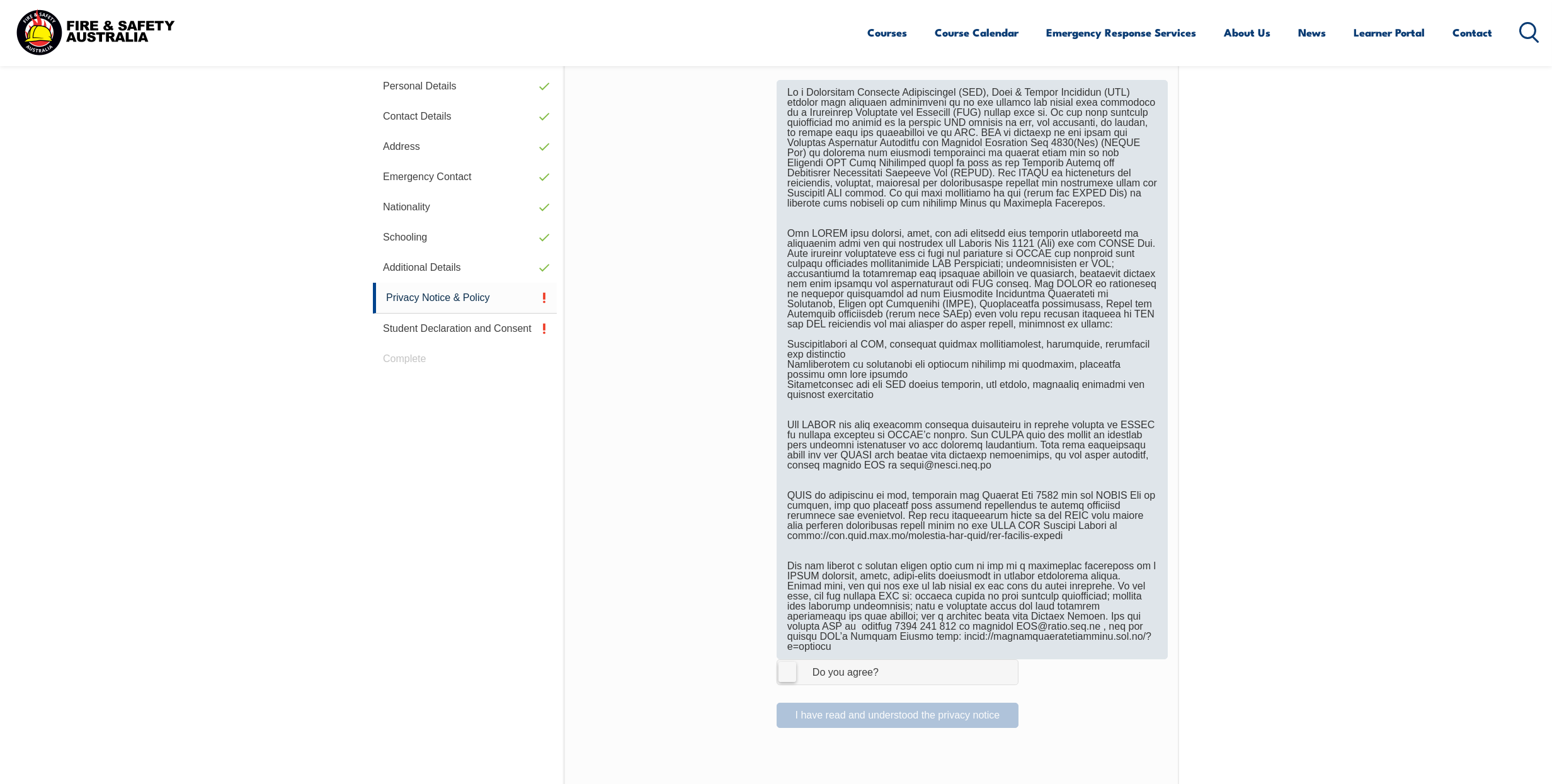
scroll to position [468, 0]
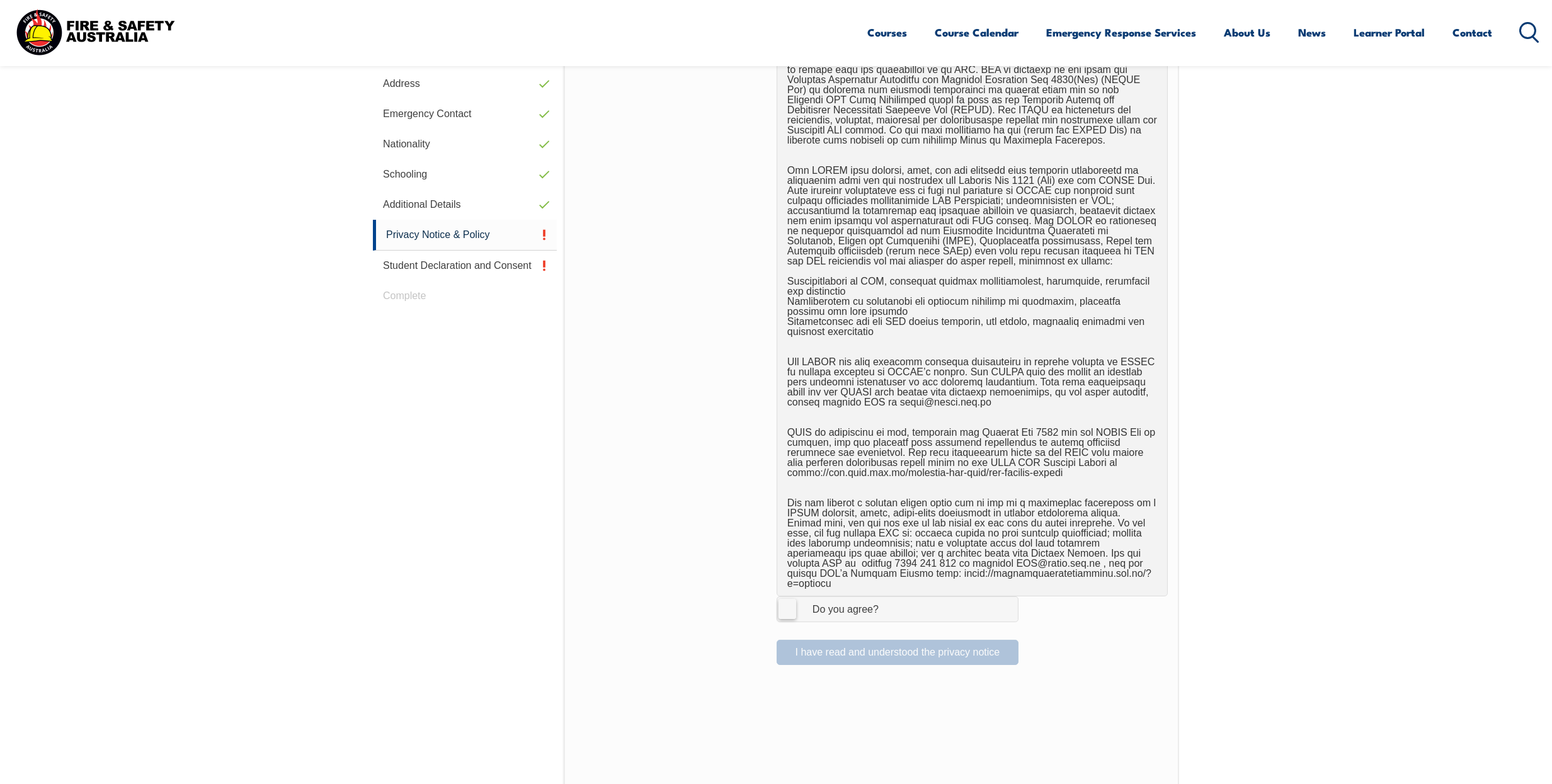
click at [784, 597] on label "I Agree Do you agree?" at bounding box center [897, 609] width 242 height 25
click at [889, 597] on input "I Agree Do you agree?" at bounding box center [900, 608] width 21 height 24
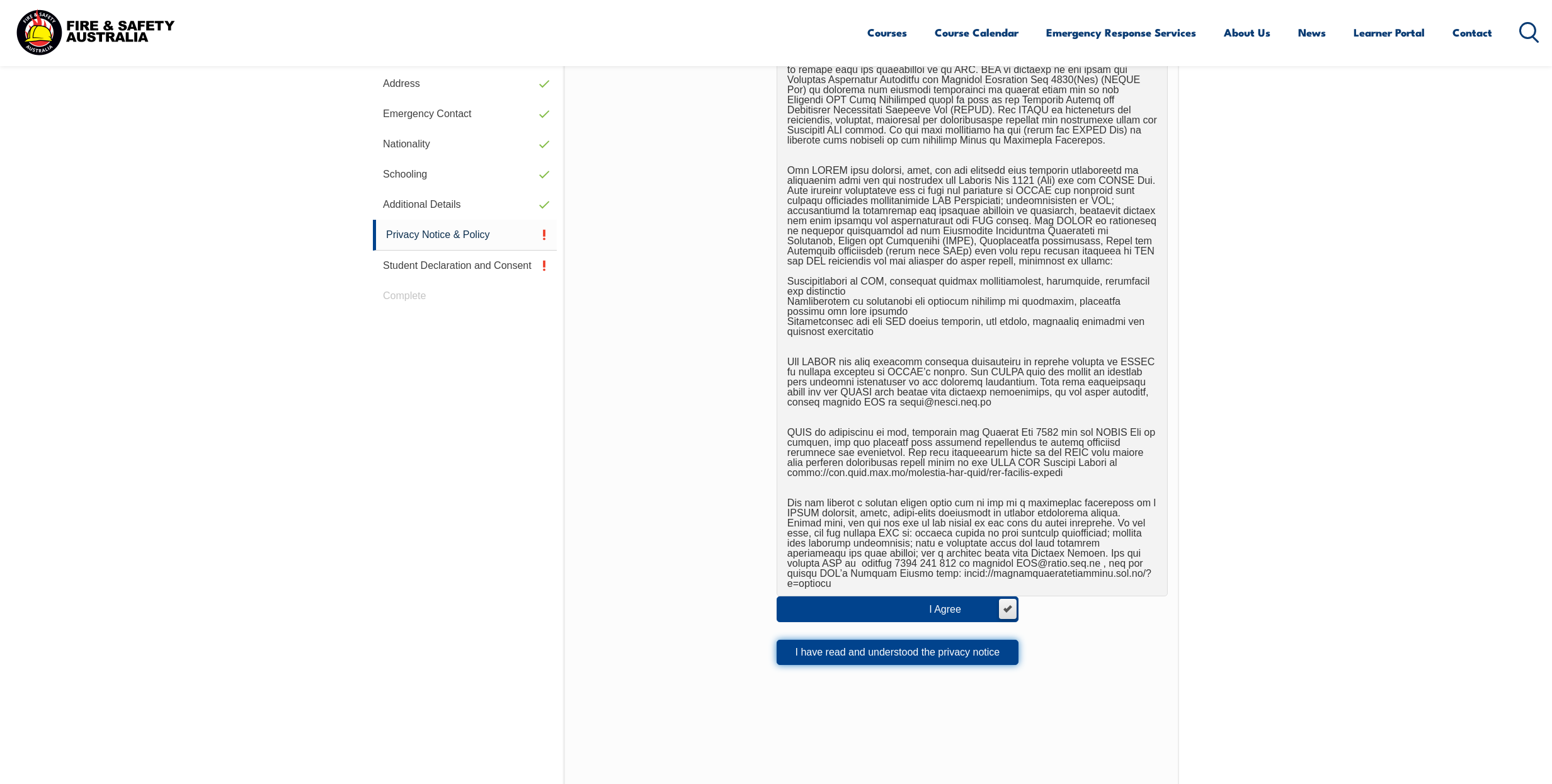
click at [877, 640] on button "I have read and understood the privacy notice" at bounding box center [897, 652] width 242 height 25
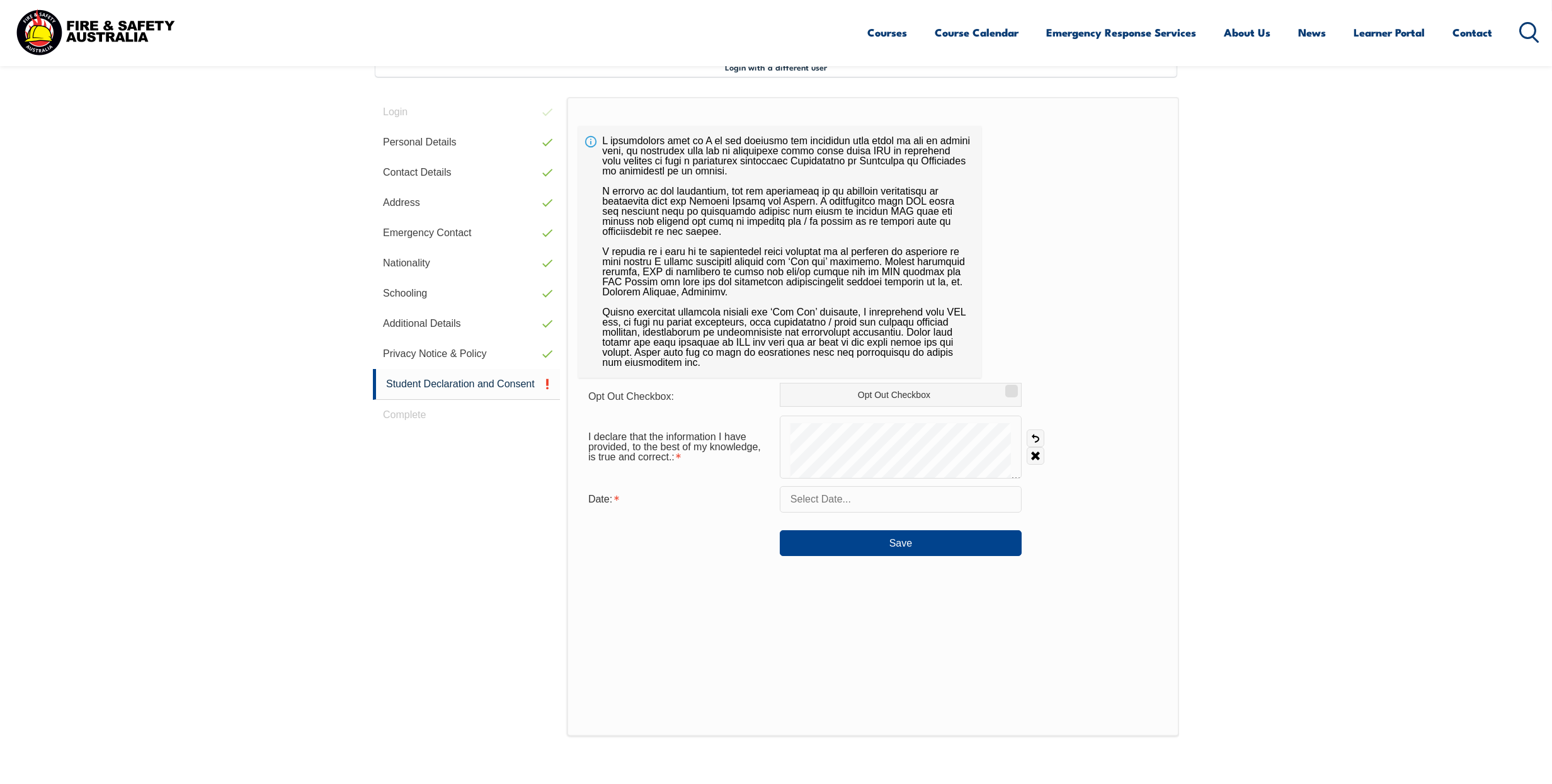
scroll to position [342, 0]
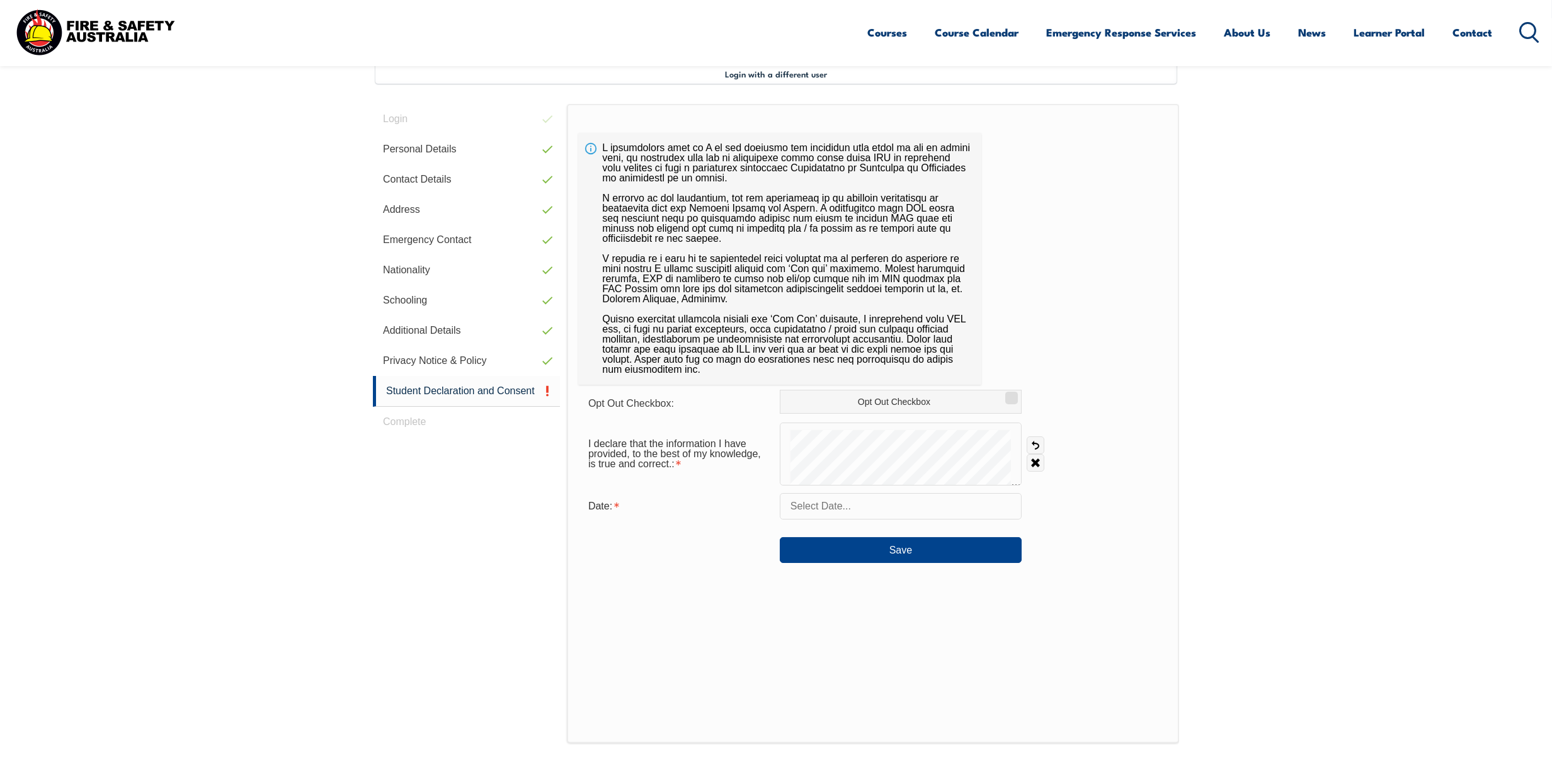
click at [804, 504] on input "text" at bounding box center [901, 506] width 242 height 27
click at [909, 682] on span "28" at bounding box center [904, 681] width 25 height 25
type input "[DATE]"
click at [900, 549] on button "Save" at bounding box center [901, 549] width 242 height 25
